Goal: Task Accomplishment & Management: Use online tool/utility

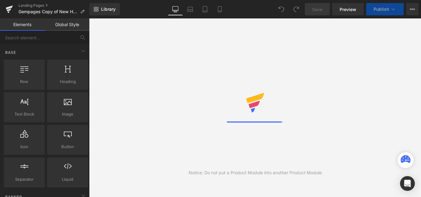
click at [98, 10] on icon at bounding box center [97, 11] width 2 height 2
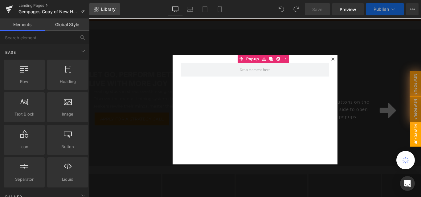
click at [96, 7] on icon at bounding box center [97, 8] width 2 height 2
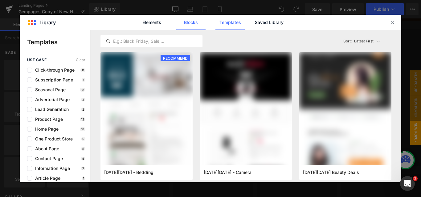
click at [254, 29] on link "Blocks" at bounding box center [268, 22] width 29 height 15
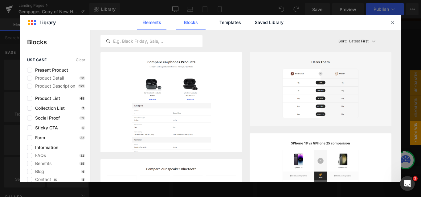
click at [215, 26] on link "Elements" at bounding box center [229, 22] width 29 height 15
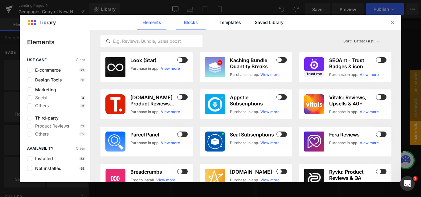
click at [254, 23] on link "Blocks" at bounding box center [268, 22] width 29 height 15
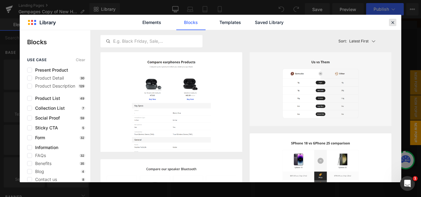
click at [393, 21] on icon at bounding box center [393, 23] width 6 height 6
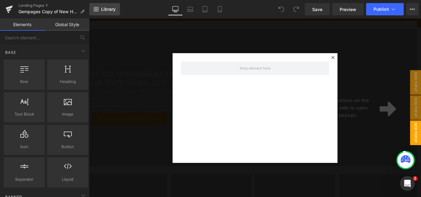
click at [103, 9] on span "Library" at bounding box center [108, 9] width 14 height 6
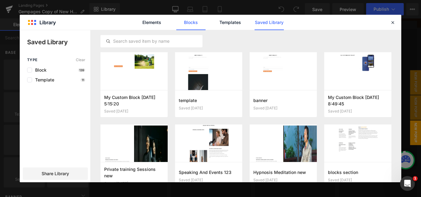
click at [254, 26] on link "Blocks" at bounding box center [268, 22] width 29 height 15
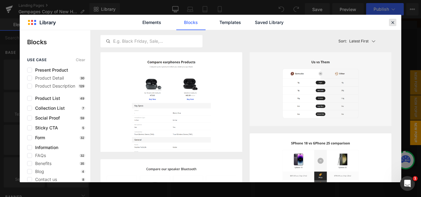
click at [393, 22] on icon at bounding box center [393, 23] width 6 height 6
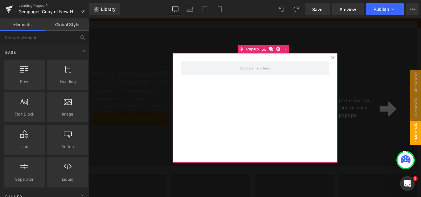
click at [363, 63] on div at bounding box center [362, 62] width 7 height 7
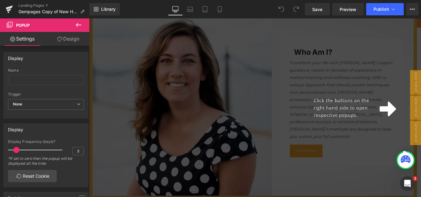
scroll to position [739, 0]
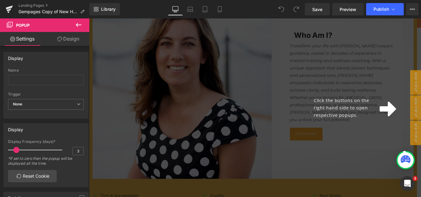
click at [421, 121] on icon at bounding box center [424, 120] width 18 height 17
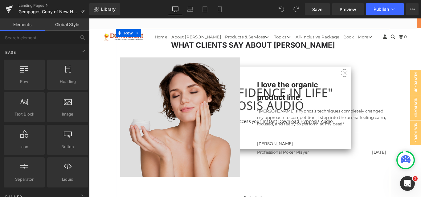
scroll to position [1695, 0]
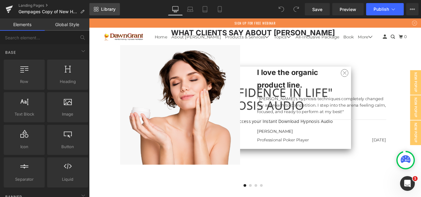
click at [97, 7] on icon at bounding box center [97, 8] width 2 height 2
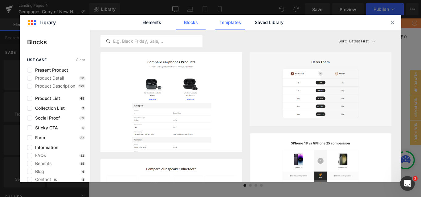
click at [230, 19] on link "Templates" at bounding box center [229, 22] width 29 height 15
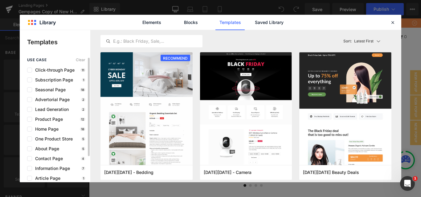
click at [29, 67] on div "use case Clear Click-through Page 11 Subscription Page 1 Seasonal Page 18 Adver…" at bounding box center [55, 134] width 71 height 153
click at [31, 71] on label at bounding box center [29, 70] width 5 height 5
click at [30, 70] on input "checkbox" at bounding box center [30, 70] width 0 height 0
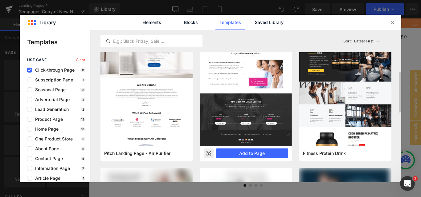
scroll to position [308, 0]
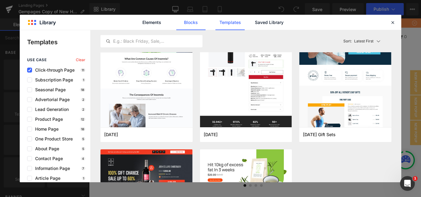
click at [254, 26] on link "Blocks" at bounding box center [268, 22] width 29 height 15
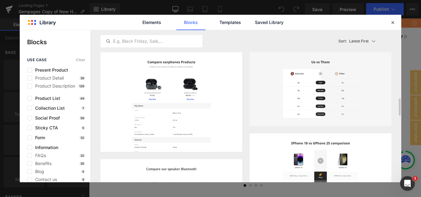
scroll to position [154, 0]
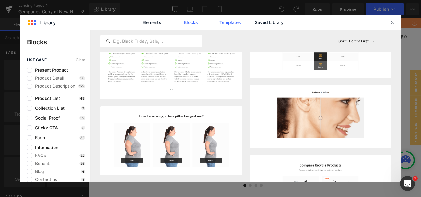
click at [228, 26] on link "Templates" at bounding box center [229, 22] width 29 height 15
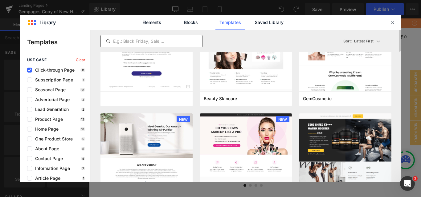
scroll to position [0, 0]
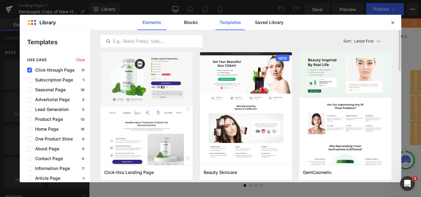
click at [215, 26] on link "Elements" at bounding box center [229, 22] width 29 height 15
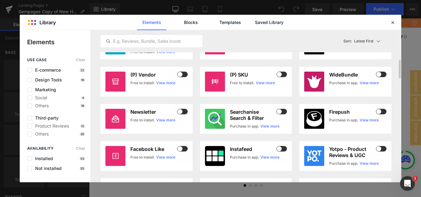
scroll to position [154, 0]
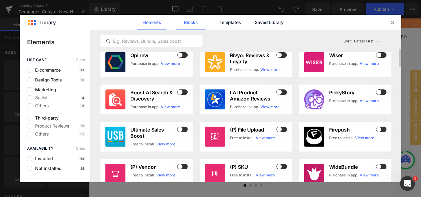
click at [254, 22] on link "Blocks" at bounding box center [268, 22] width 29 height 15
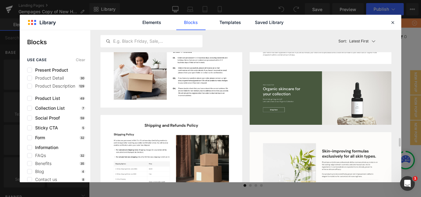
scroll to position [1818, 0]
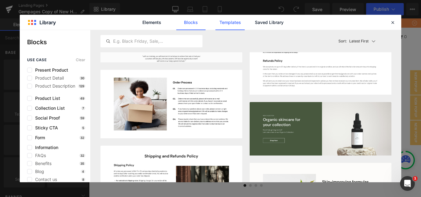
click at [228, 29] on link "Templates" at bounding box center [229, 22] width 29 height 15
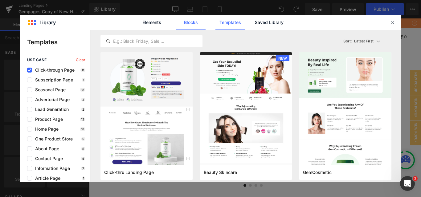
click at [254, 22] on link "Blocks" at bounding box center [268, 22] width 29 height 15
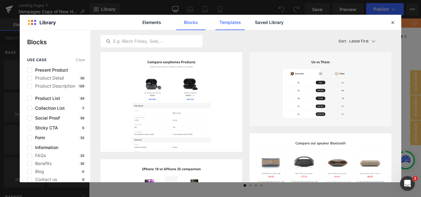
click at [231, 23] on link "Templates" at bounding box center [229, 22] width 29 height 15
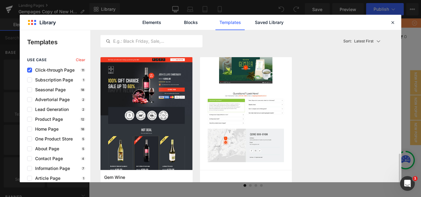
scroll to position [413, 0]
